Goal: Task Accomplishment & Management: Manage account settings

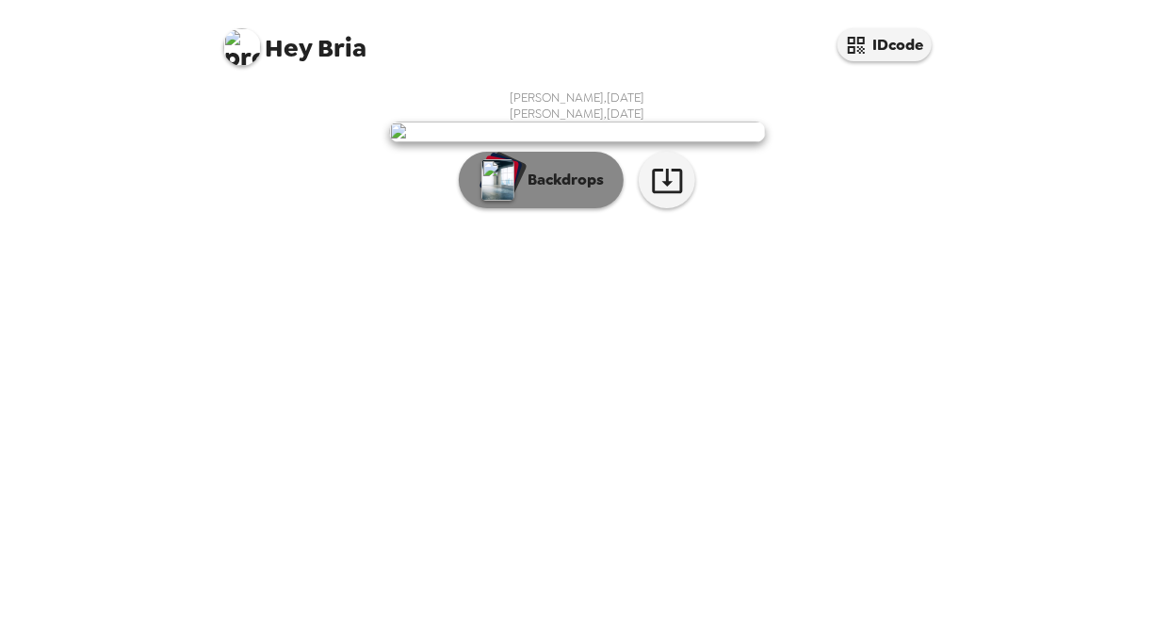
scroll to position [60, 0]
click at [483, 201] on img "button" at bounding box center [497, 179] width 33 height 41
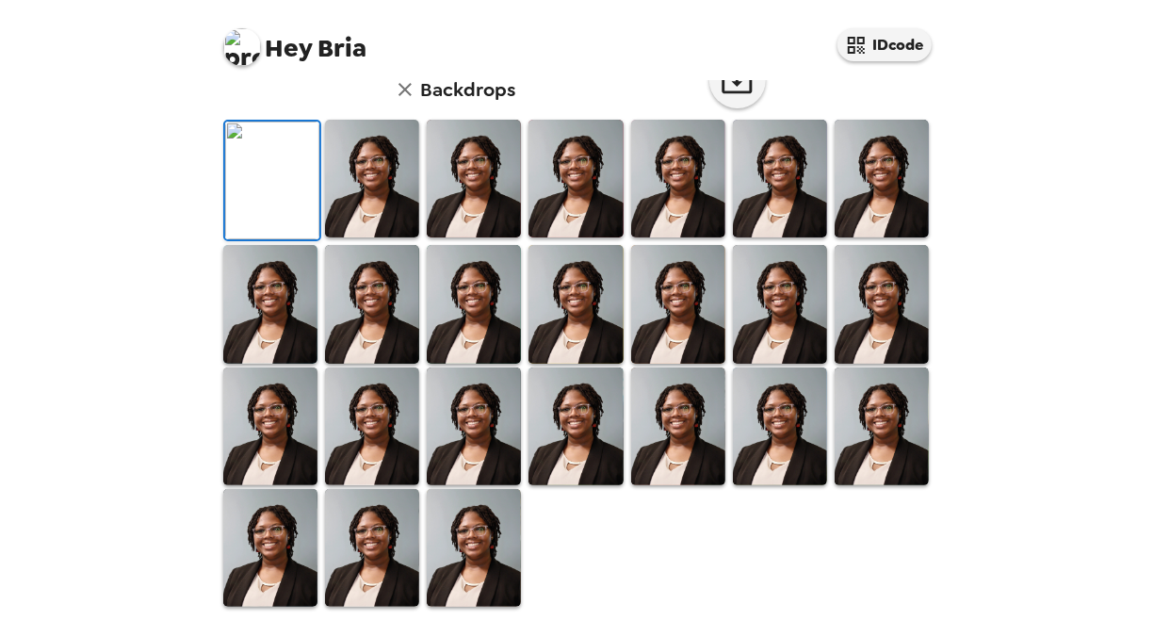
scroll to position [239, 0]
click at [421, 105] on h6 "Backdrops" at bounding box center [468, 89] width 95 height 30
click at [367, 237] on img at bounding box center [372, 179] width 94 height 118
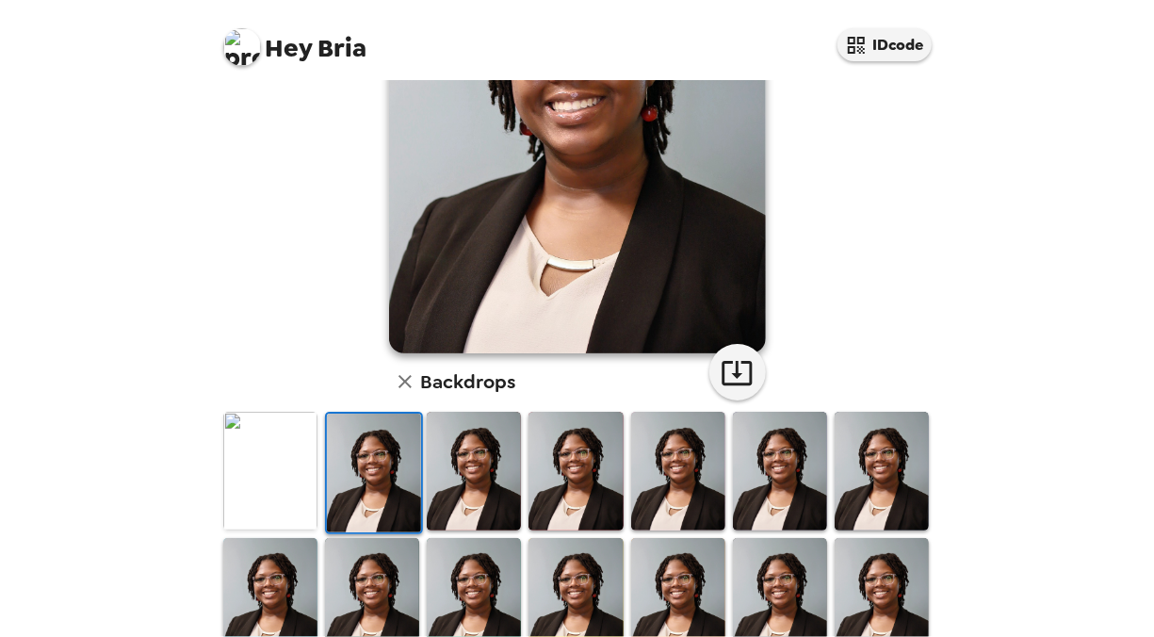
click at [474, 467] on img at bounding box center [474, 471] width 94 height 118
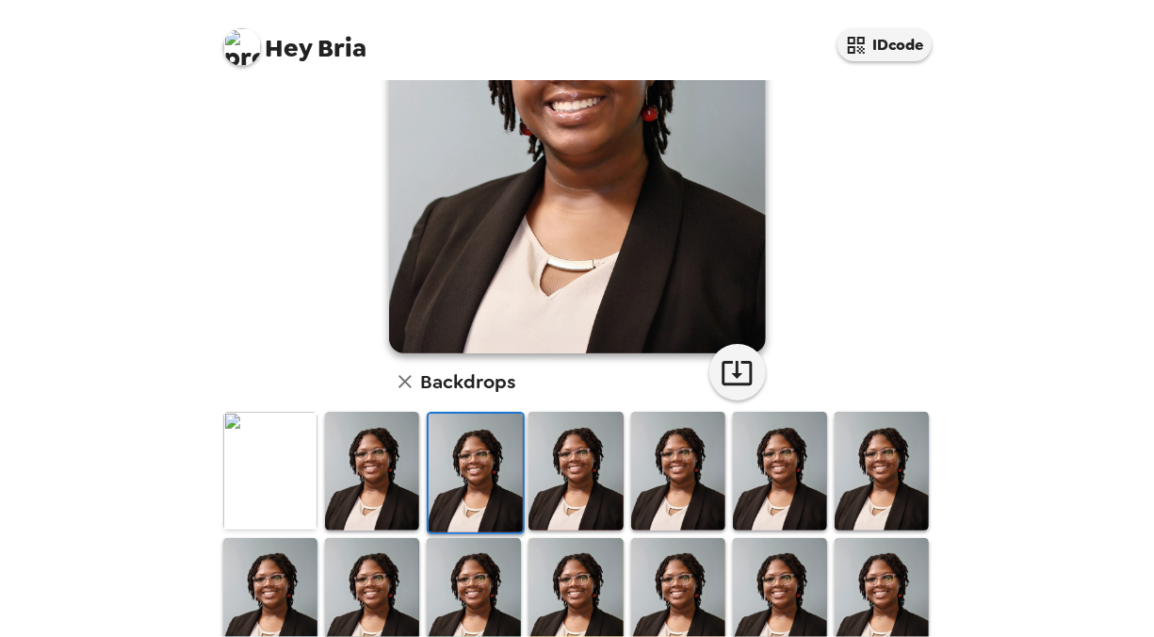
click at [482, 465] on img at bounding box center [476, 473] width 94 height 118
click at [394, 385] on icon "button" at bounding box center [405, 381] width 23 height 23
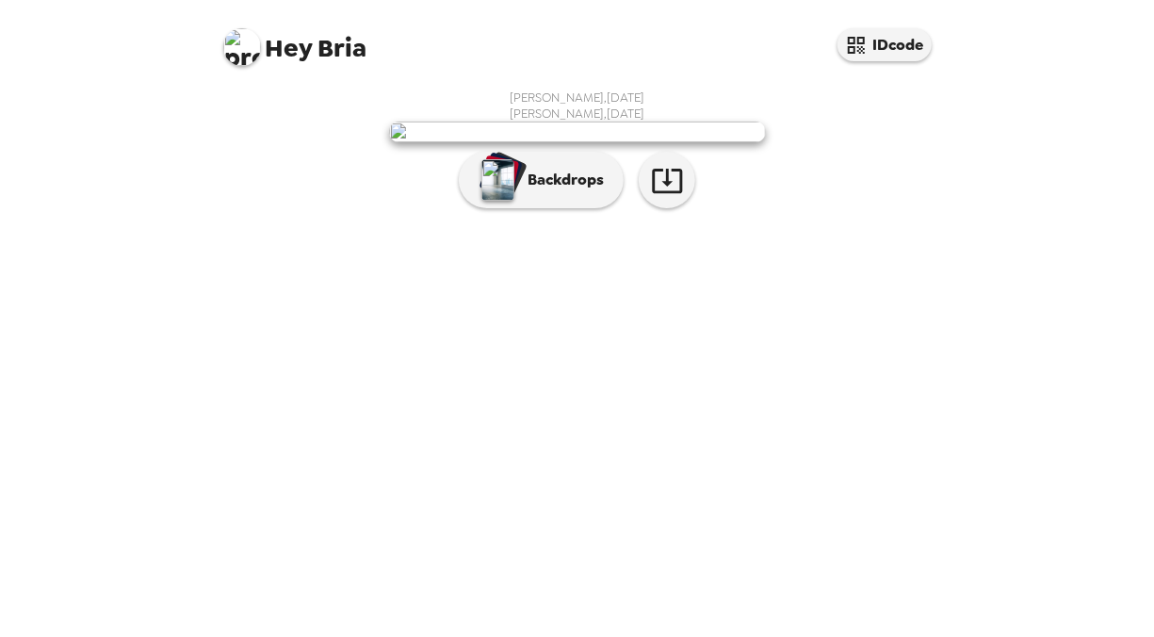
scroll to position [60, 0]
click at [504, 201] on img "button" at bounding box center [497, 179] width 33 height 41
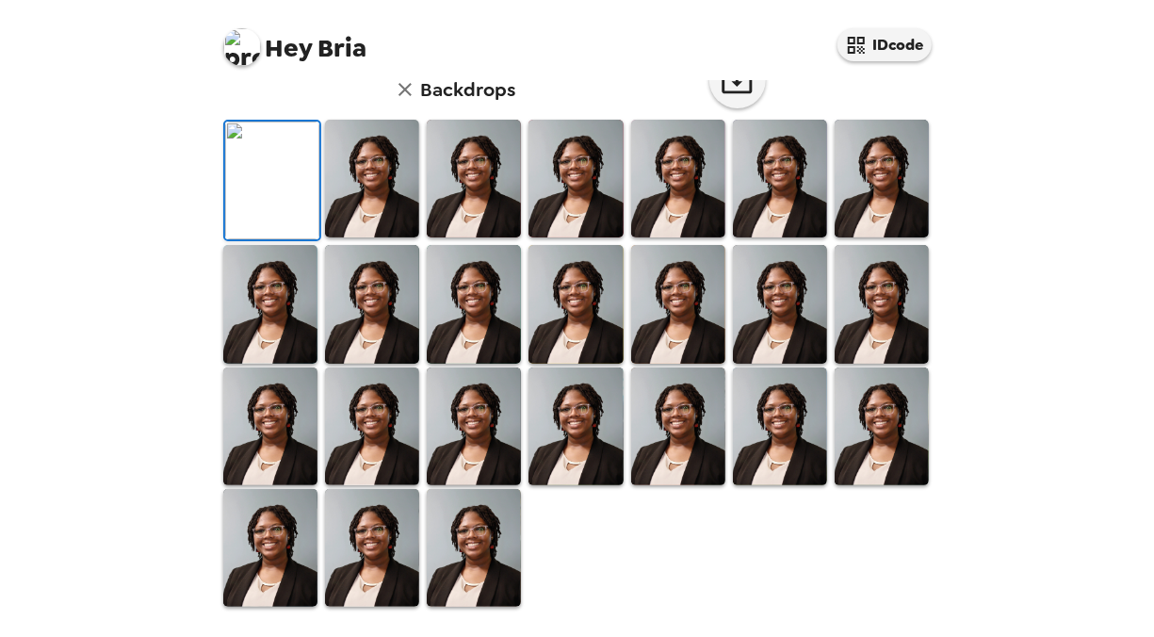
scroll to position [522, 0]
click at [497, 506] on img at bounding box center [474, 548] width 94 height 118
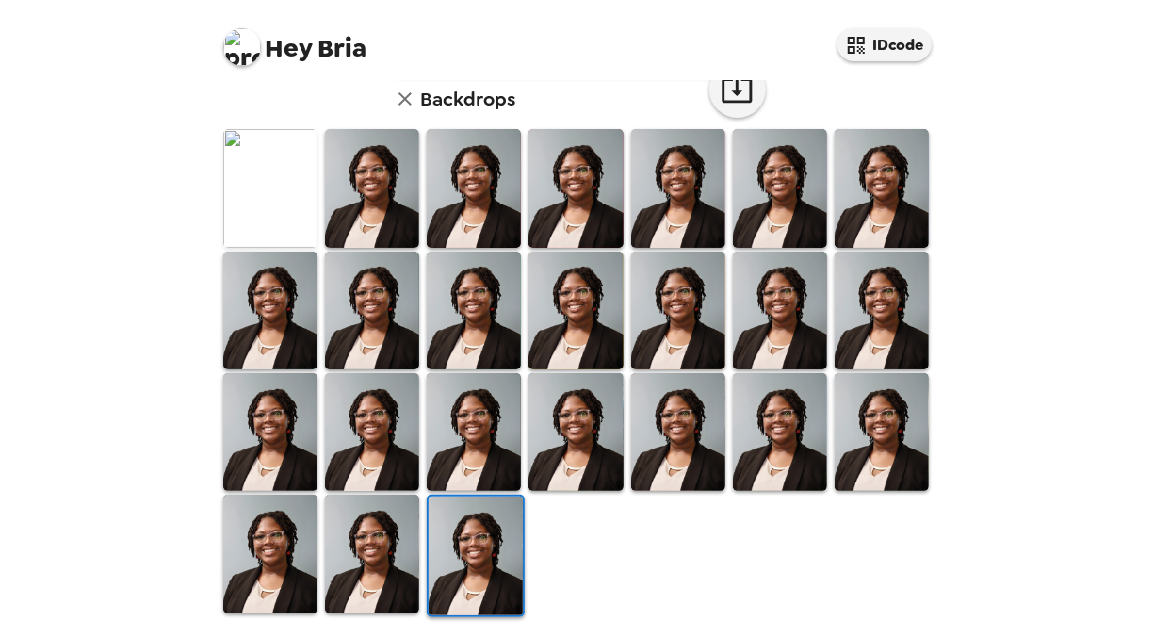
click at [376, 200] on img at bounding box center [372, 188] width 94 height 118
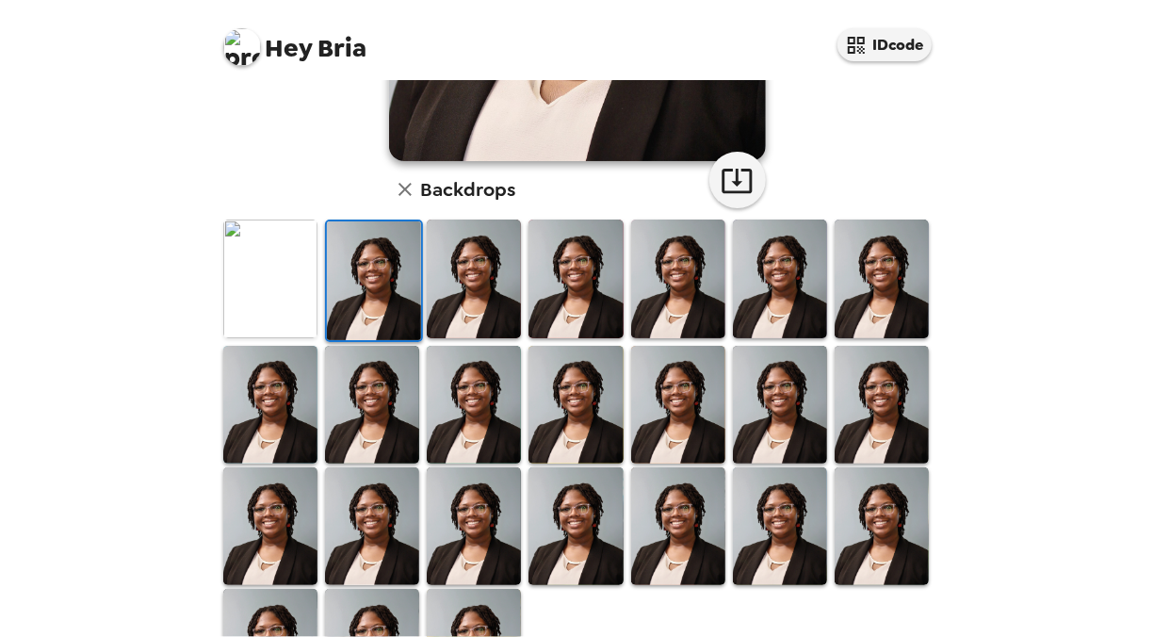
scroll to position [471, 0]
